Goal: Task Accomplishment & Management: Complete application form

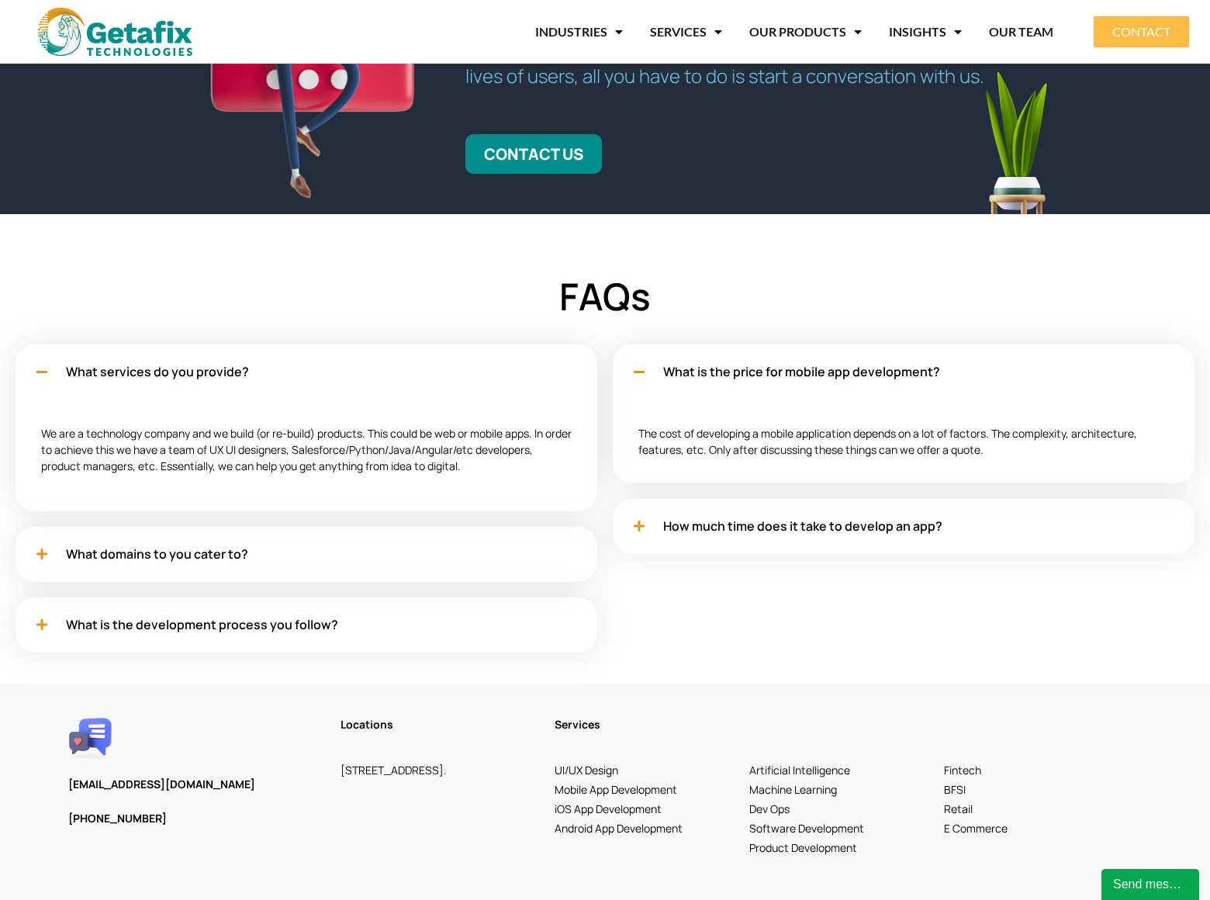
scroll to position [4460, 0]
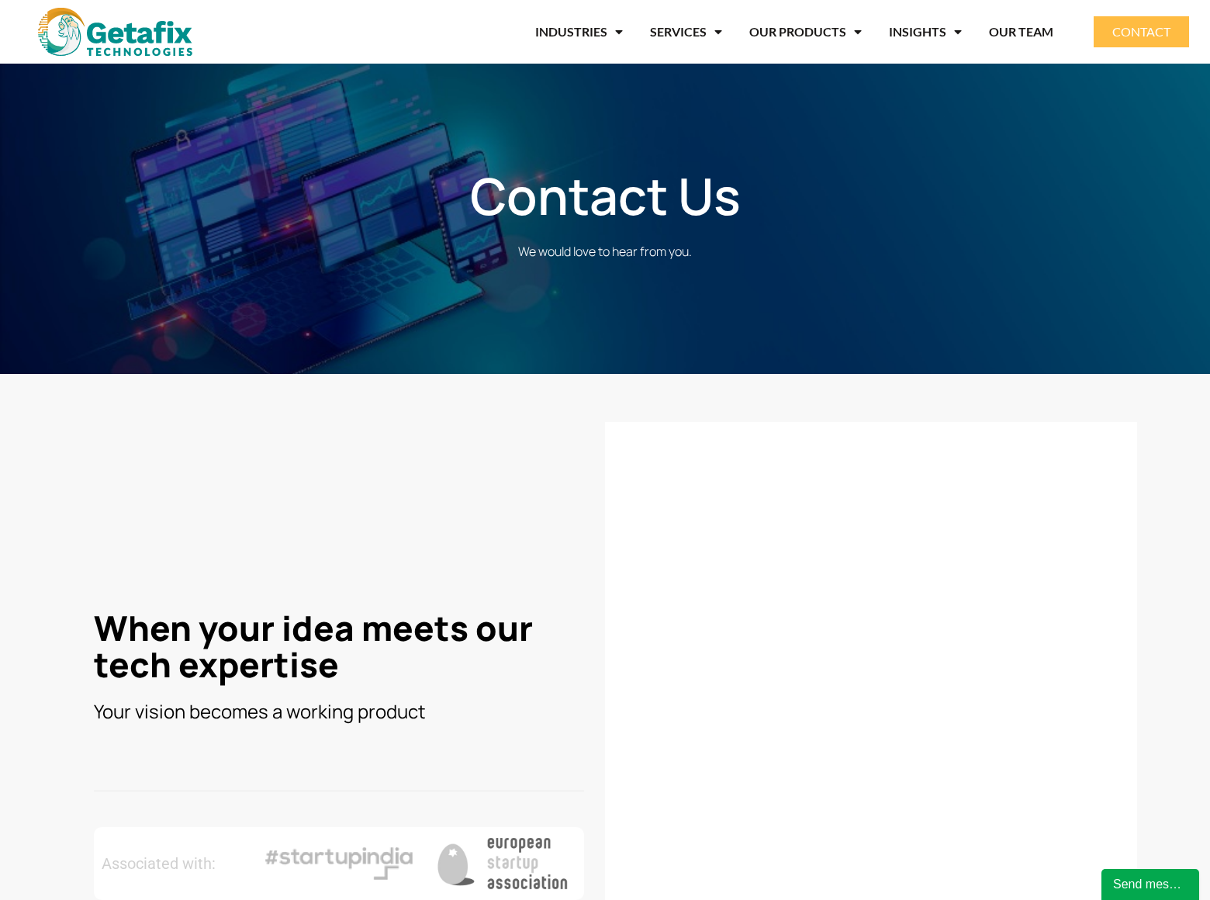
scroll to position [566, 0]
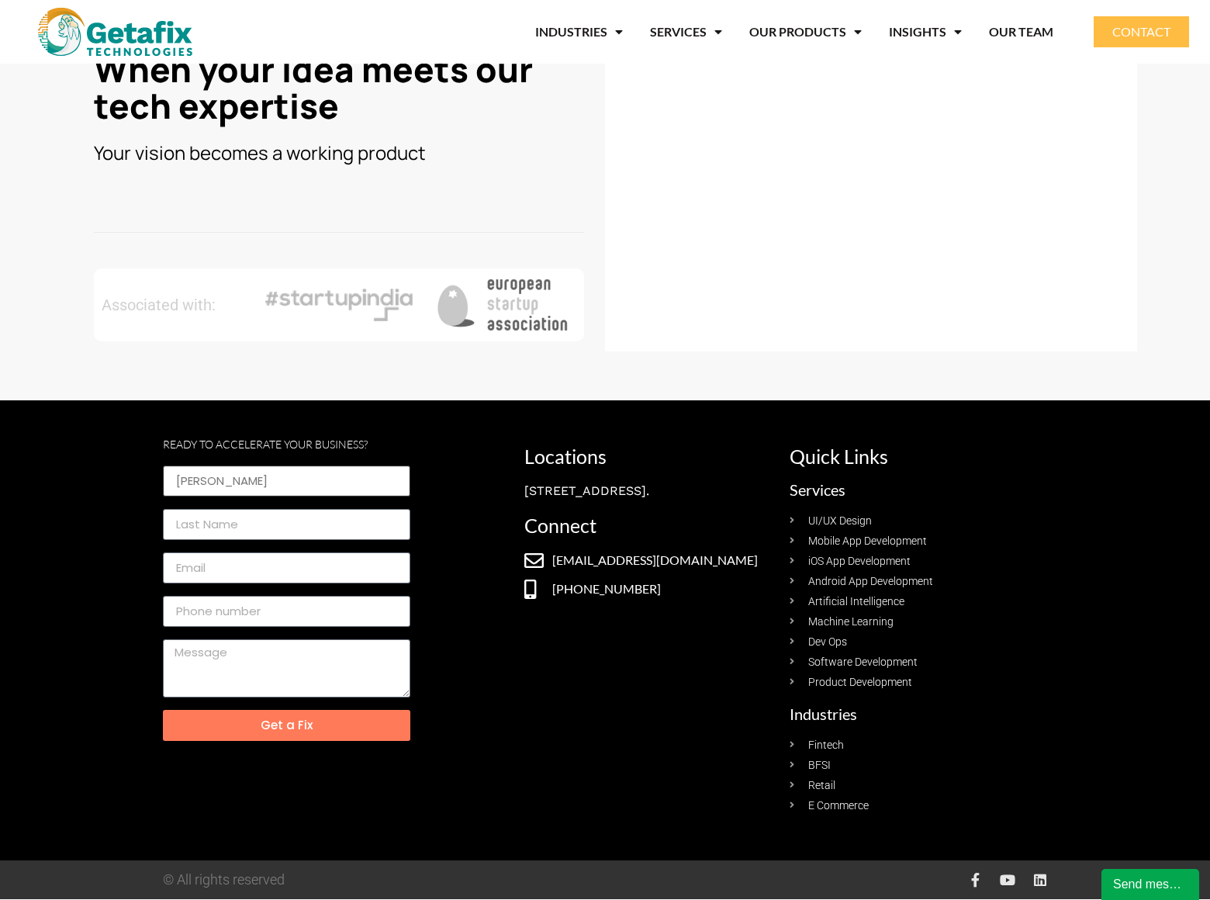
type input "[PERSON_NAME]"
type input "[PERSON_NAME][EMAIL_ADDRESS][DOMAIN_NAME]"
type input "8054002077"
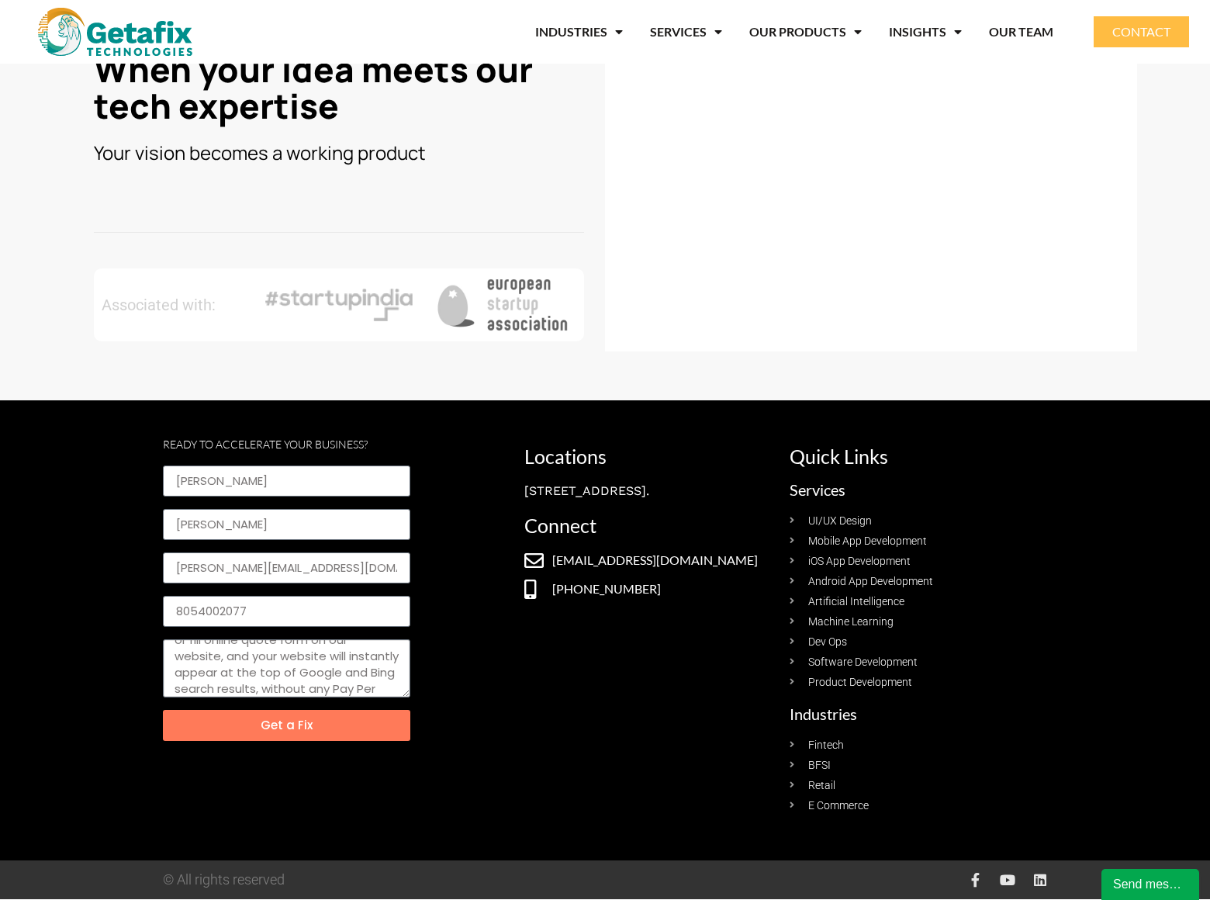
scroll to position [143, 0]
type textarea "I am not offering SEO or Pay Per Click Advertising services. This is something …"
click at [286, 725] on span "Get a Fix" at bounding box center [287, 725] width 52 height 12
